Goal: Obtain resource: Download file/media

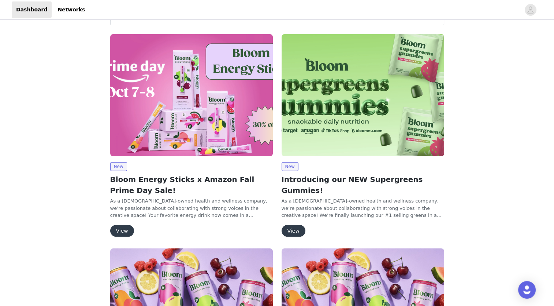
scroll to position [30, 0]
click at [116, 230] on button "View" at bounding box center [122, 231] width 24 height 12
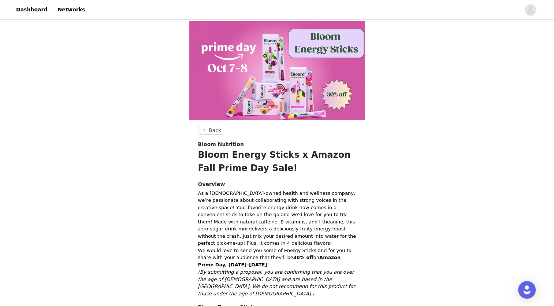
scroll to position [99, 0]
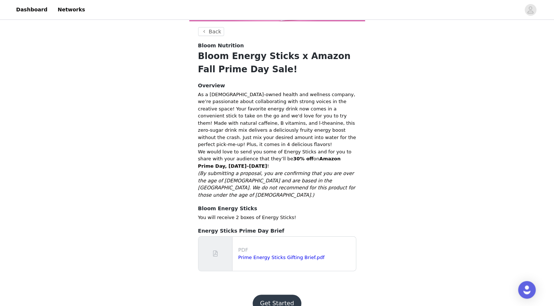
click at [269, 294] on button "Get Started" at bounding box center [277, 303] width 49 height 18
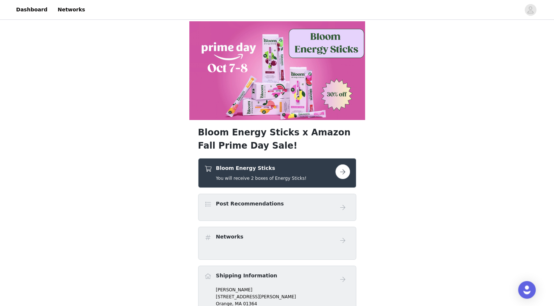
click at [345, 171] on button "button" at bounding box center [343, 171] width 15 height 15
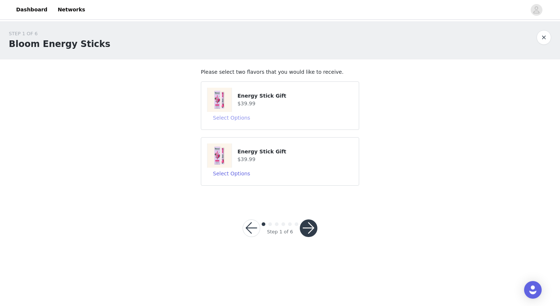
click at [229, 118] on button "Select Options" at bounding box center [231, 118] width 49 height 12
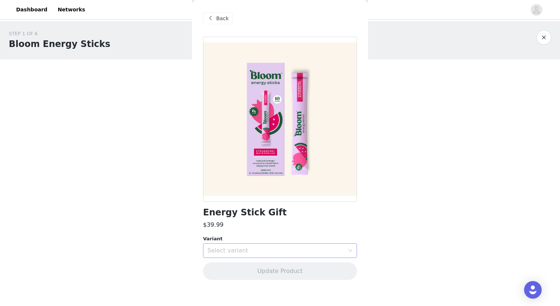
click at [218, 252] on div "Select variant" at bounding box center [275, 250] width 137 height 7
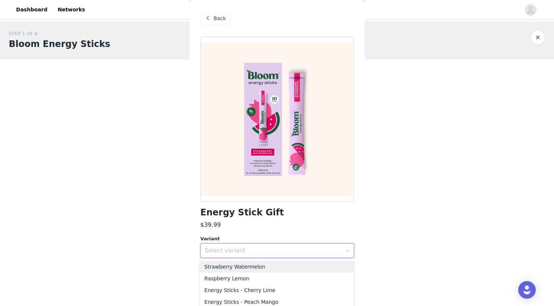
scroll to position [3, 0]
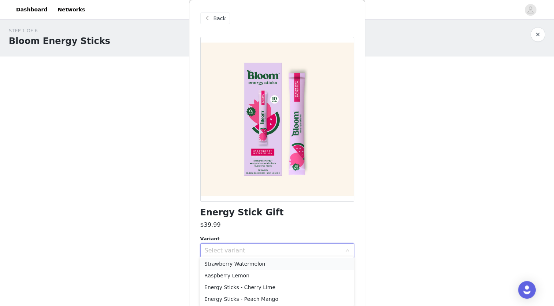
click at [217, 262] on li "Strawberry Watermelon" at bounding box center [277, 264] width 154 height 12
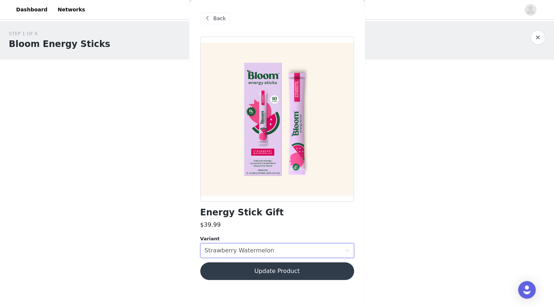
scroll to position [0, 0]
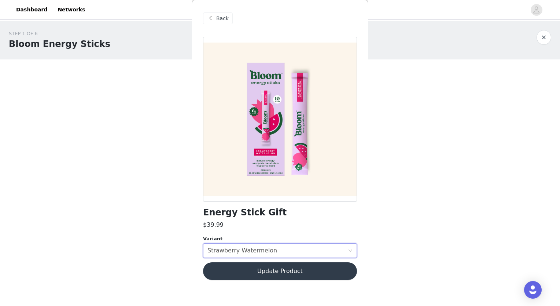
click at [226, 266] on button "Update Product" at bounding box center [280, 271] width 154 height 18
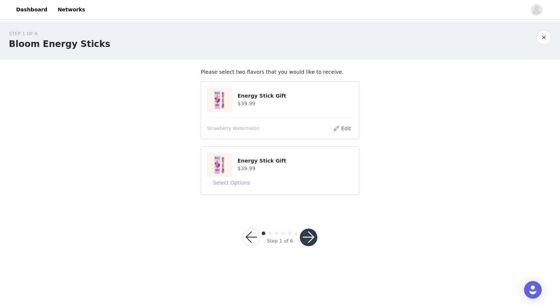
click at [237, 184] on button "Select Options" at bounding box center [231, 183] width 49 height 12
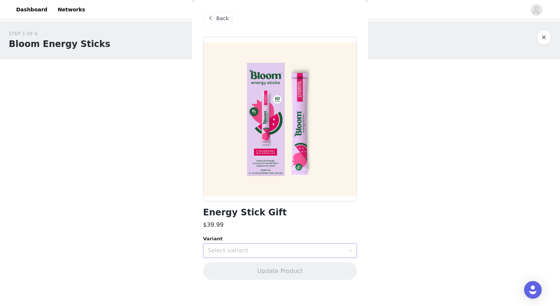
click at [235, 248] on div "Select variant" at bounding box center [275, 250] width 137 height 7
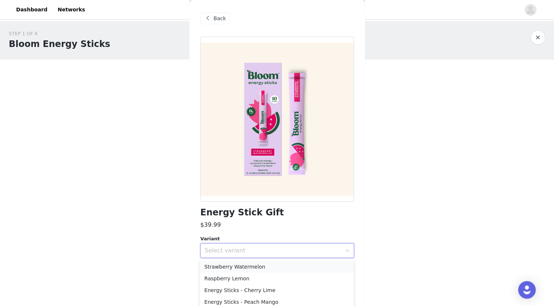
scroll to position [3, 0]
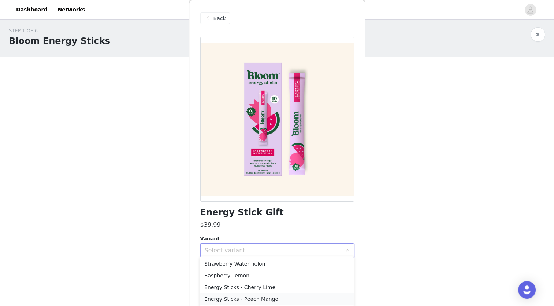
click at [236, 295] on li "Energy Sticks - Peach Mango" at bounding box center [277, 299] width 154 height 12
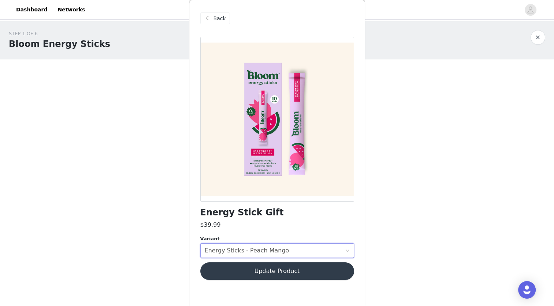
scroll to position [0, 0]
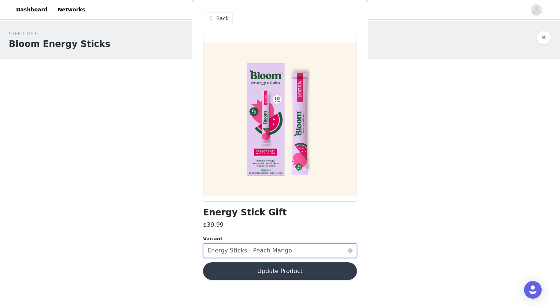
click at [244, 254] on div "Energy Sticks - Peach Mango" at bounding box center [249, 250] width 85 height 14
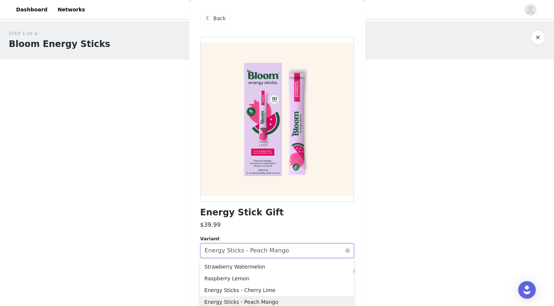
click at [244, 254] on div "Energy Sticks - Peach Mango" at bounding box center [247, 250] width 85 height 14
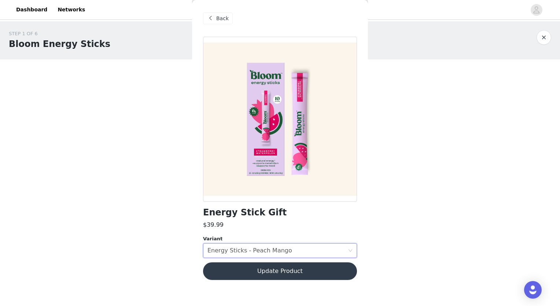
click at [249, 270] on button "Update Product" at bounding box center [280, 271] width 154 height 18
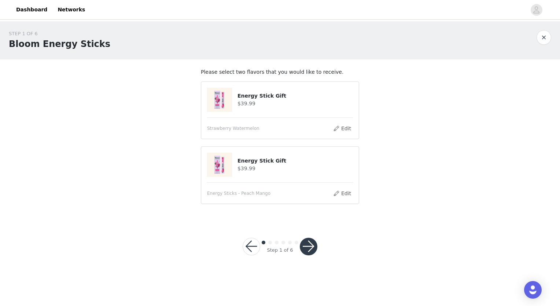
click at [308, 244] on button "button" at bounding box center [309, 246] width 18 height 18
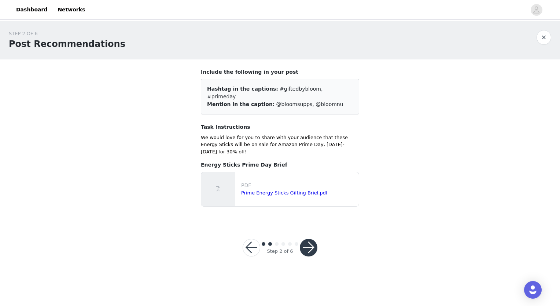
click at [308, 238] on button "button" at bounding box center [309, 247] width 18 height 18
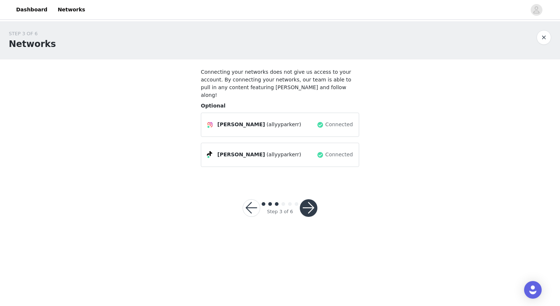
click at [312, 199] on button "button" at bounding box center [309, 208] width 18 height 18
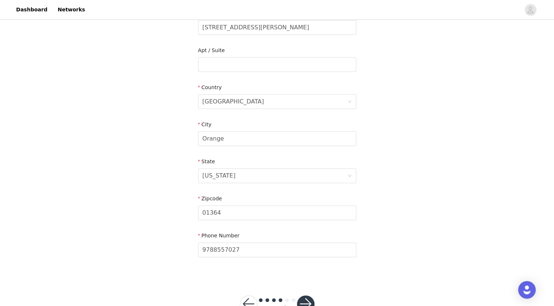
scroll to position [193, 0]
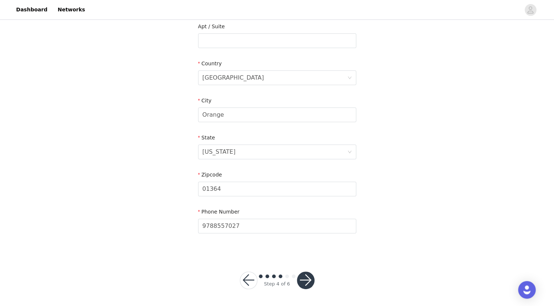
click at [308, 278] on button "button" at bounding box center [306, 280] width 18 height 18
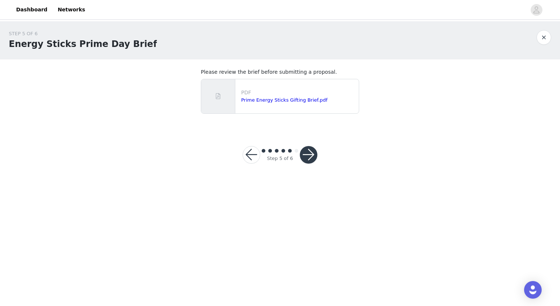
click at [308, 153] on button "button" at bounding box center [309, 155] width 18 height 18
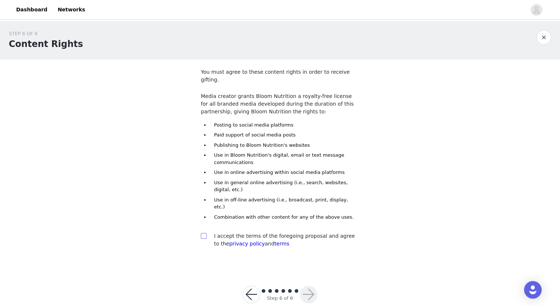
click at [202, 233] on input "checkbox" at bounding box center [203, 235] width 5 height 5
checkbox input "true"
click at [312, 285] on button "button" at bounding box center [309, 294] width 18 height 18
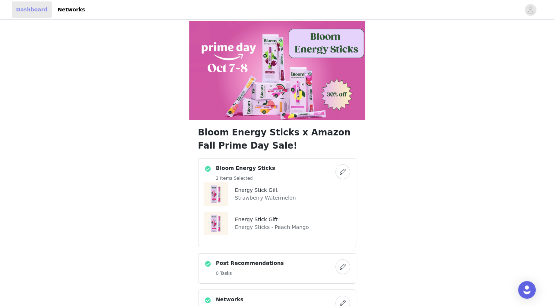
click at [23, 9] on link "Dashboard" at bounding box center [32, 9] width 40 height 16
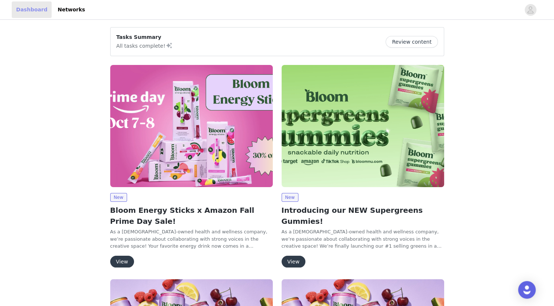
scroll to position [62, 0]
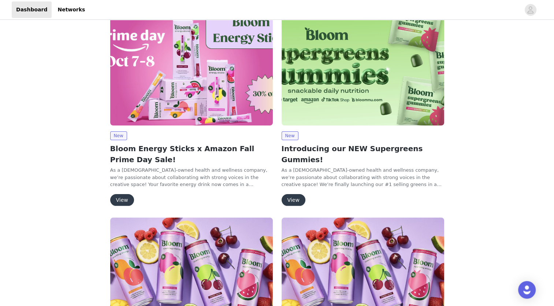
click at [295, 194] on button "View" at bounding box center [294, 200] width 24 height 12
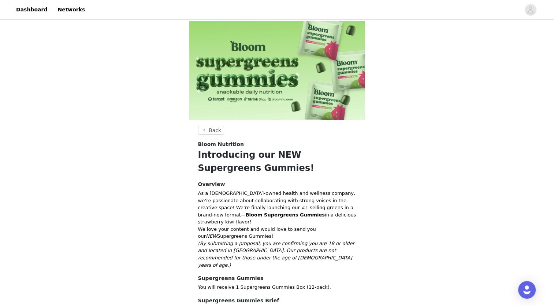
scroll to position [70, 0]
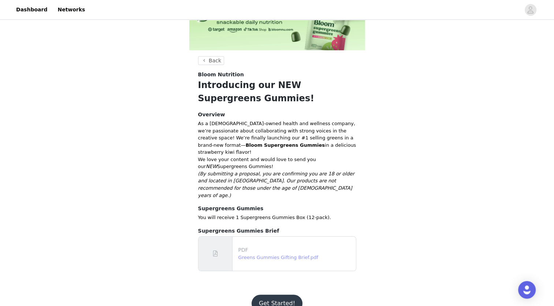
click at [256, 254] on link "Greens Gummies Gifting Brief.pdf" at bounding box center [278, 256] width 80 height 5
